Goal: Book appointment/travel/reservation

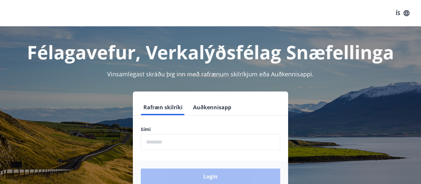
click at [213, 144] on input "phone" at bounding box center [210, 142] width 139 height 16
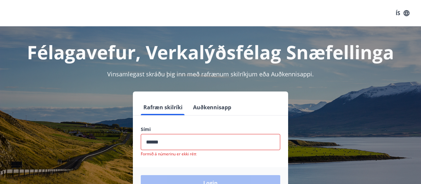
click at [179, 145] on input "phone" at bounding box center [210, 142] width 139 height 16
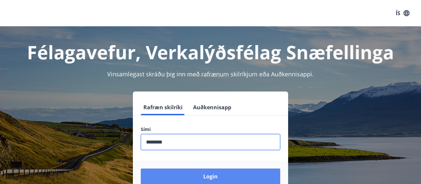
type input "********"
click at [178, 175] on button "Login" at bounding box center [210, 176] width 139 height 16
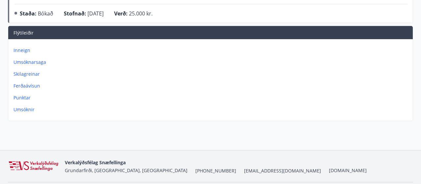
scroll to position [182, 0]
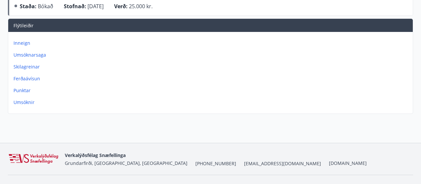
click at [29, 101] on p "Umsóknir" at bounding box center [211, 102] width 397 height 7
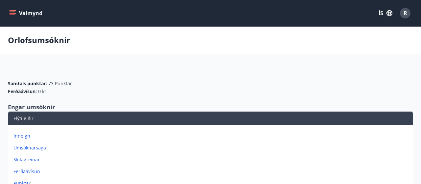
click at [26, 15] on button "Valmynd" at bounding box center [26, 13] width 37 height 12
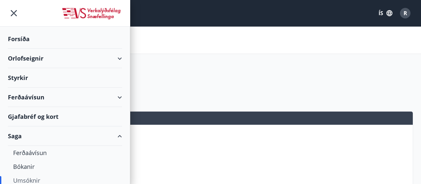
click at [30, 59] on div "Orlofseignir" at bounding box center [65, 58] width 114 height 19
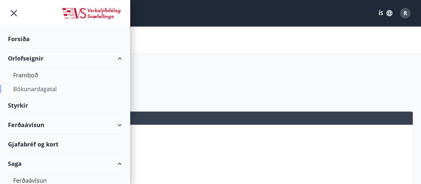
click at [35, 88] on div "Bókunardagatal" at bounding box center [65, 89] width 104 height 14
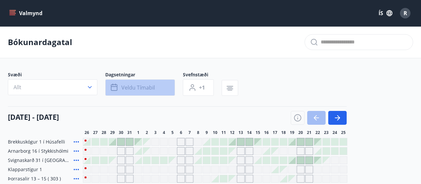
click at [146, 87] on span "Veldu tímabil" at bounding box center [138, 87] width 34 height 7
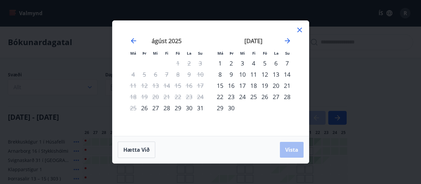
click at [264, 62] on div "5" at bounding box center [264, 63] width 11 height 11
click at [265, 75] on div "12" at bounding box center [264, 74] width 11 height 11
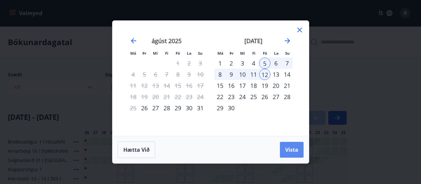
click at [297, 148] on span "Vista" at bounding box center [291, 149] width 13 height 7
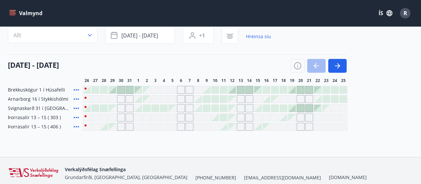
scroll to position [51, 0]
click at [172, 110] on div "Gráir dagar eru ekki bókanlegir" at bounding box center [172, 108] width 7 height 7
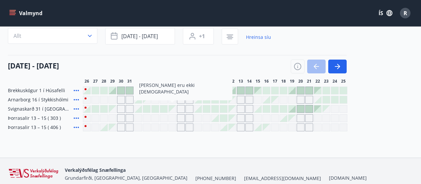
click at [168, 138] on div "Bókunardagatal Svæði Allt Dagsetningar sep 05 - sep 12 Svefnstæði +1 Hreinsa sí…" at bounding box center [210, 66] width 421 height 183
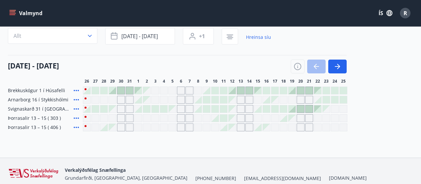
click at [199, 107] on div at bounding box center [197, 108] width 7 height 7
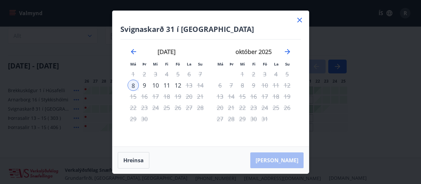
click at [300, 20] on icon at bounding box center [299, 20] width 1 height 1
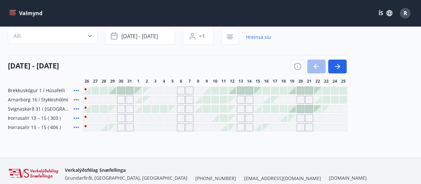
click at [205, 89] on div at bounding box center [206, 90] width 7 height 7
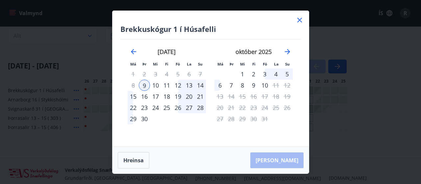
click at [167, 131] on div "september 2025 1 2 3 4 5 6 7 8 9 10 11 12 13 14 15 16 17 18 19 20 21 22 23 24 2…" at bounding box center [166, 93] width 87 height 108
click at [62, 132] on div "Brekkuskógur 1 í Húsafelli Má Þr Mi Fi Fö La Su Má Þr Mi Fi Fö La Su ágúst 2025…" at bounding box center [210, 92] width 421 height 184
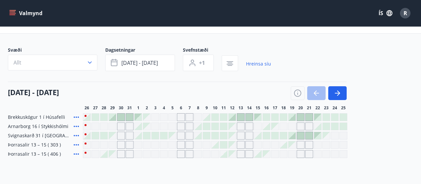
scroll to position [24, 0]
